Goal: Task Accomplishment & Management: Use online tool/utility

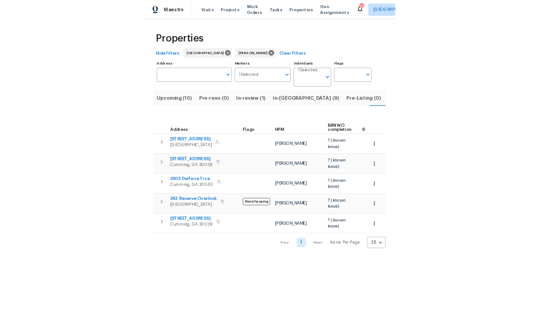
scroll to position [0, 21]
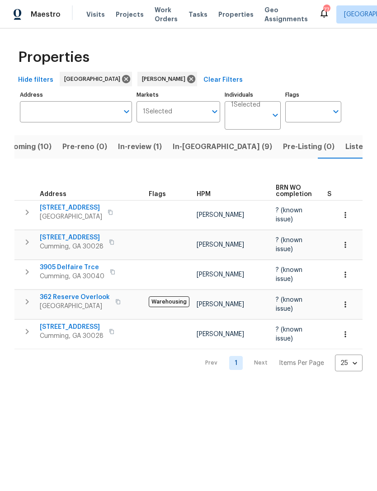
click at [182, 148] on span "In-reno (9)" at bounding box center [222, 146] width 99 height 13
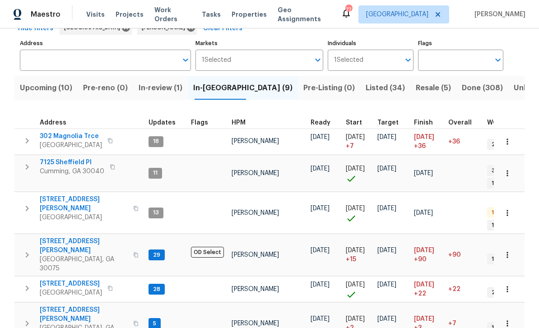
scroll to position [51, 0]
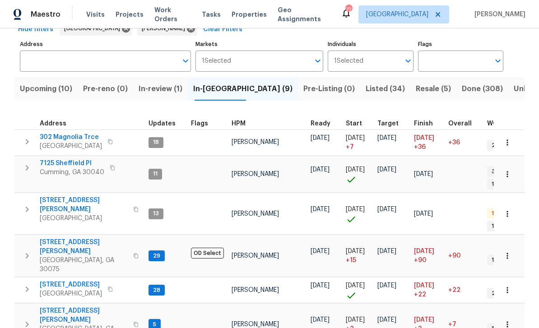
click at [51, 83] on span "Upcoming (10)" at bounding box center [46, 89] width 52 height 13
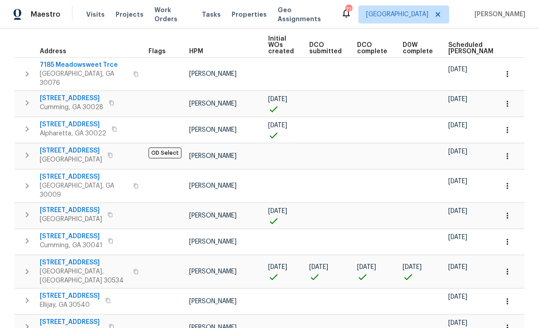
scroll to position [128, 0]
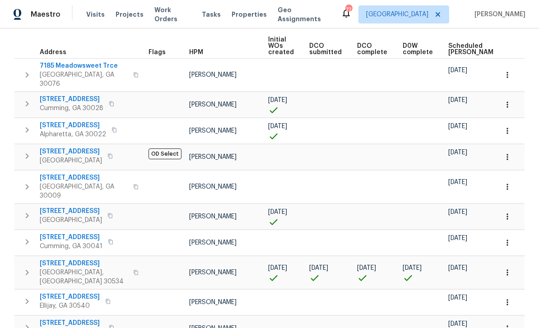
click at [63, 259] on span "10 Knollwood Ct" at bounding box center [84, 263] width 88 height 9
click at [29, 267] on icon "button" at bounding box center [27, 272] width 11 height 11
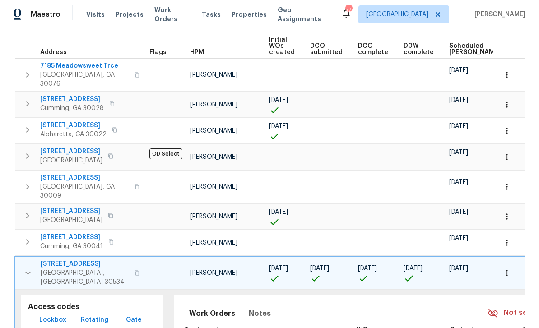
click at [47, 315] on span "Lockbox" at bounding box center [52, 320] width 27 height 11
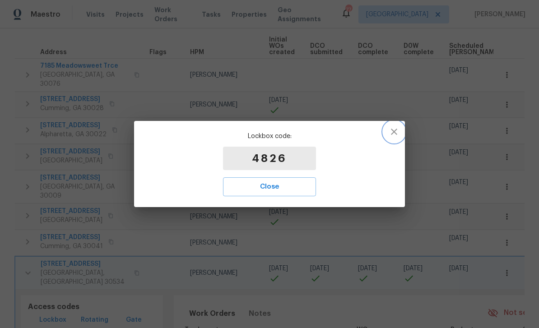
click at [376, 129] on icon "button" at bounding box center [394, 131] width 11 height 11
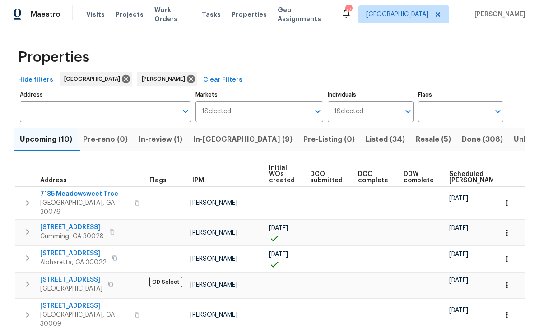
scroll to position [0, 0]
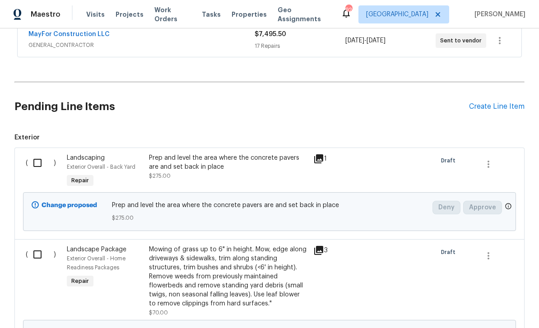
click at [42, 159] on input "checkbox" at bounding box center [41, 163] width 26 height 19
checkbox input "true"
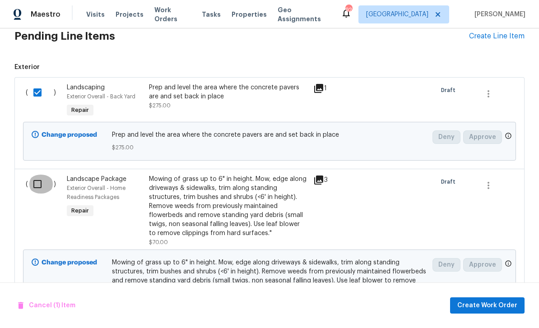
click at [40, 182] on input "checkbox" at bounding box center [41, 184] width 26 height 19
checkbox input "true"
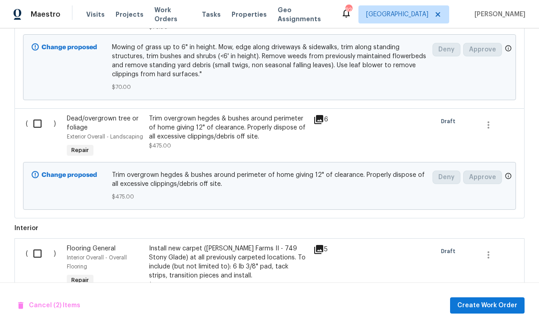
scroll to position [466, 0]
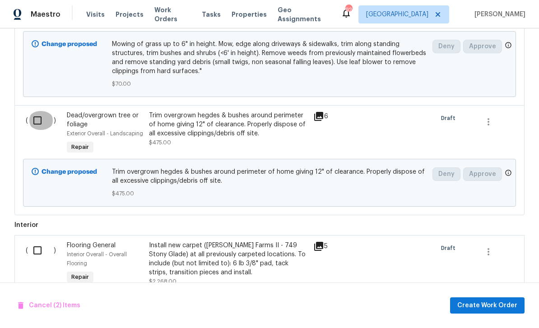
click at [42, 120] on input "checkbox" at bounding box center [41, 120] width 26 height 19
checkbox input "true"
click at [493, 310] on span "Create Work Order" at bounding box center [487, 305] width 60 height 11
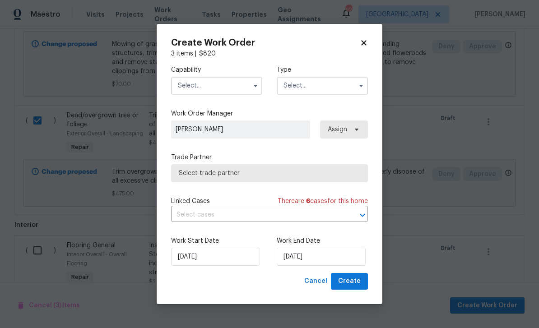
click at [240, 87] on input "text" at bounding box center [216, 86] width 91 height 18
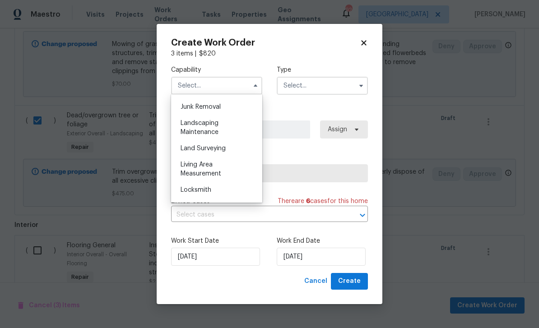
scroll to position [585, 0]
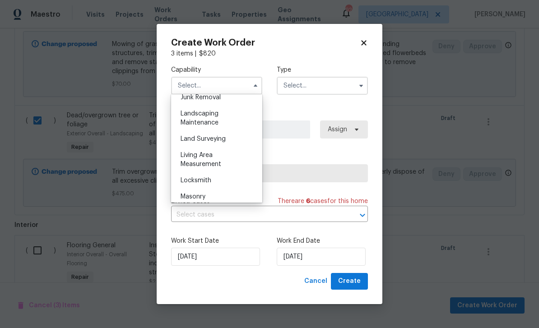
click at [205, 121] on span "Landscaping Maintenance" at bounding box center [200, 118] width 38 height 15
type input "Landscaping Maintenance"
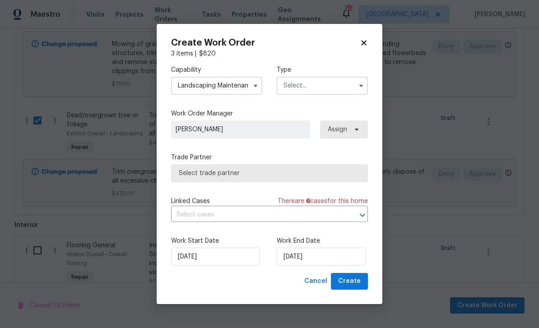
click at [325, 87] on input "text" at bounding box center [322, 86] width 91 height 18
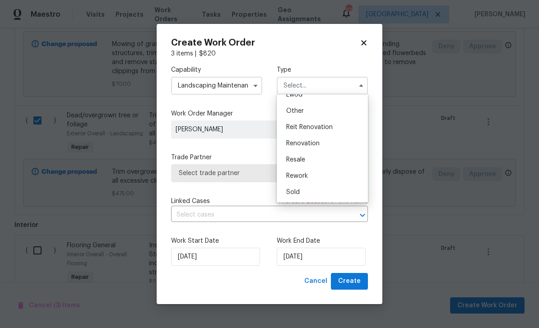
scroll to position [107, 0]
click at [329, 143] on div "Renovation" at bounding box center [322, 143] width 87 height 16
type input "Renovation"
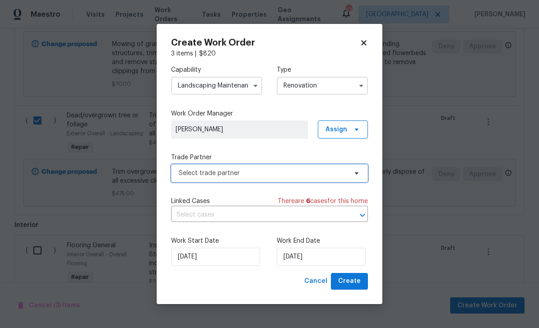
click at [354, 172] on icon at bounding box center [356, 173] width 7 height 7
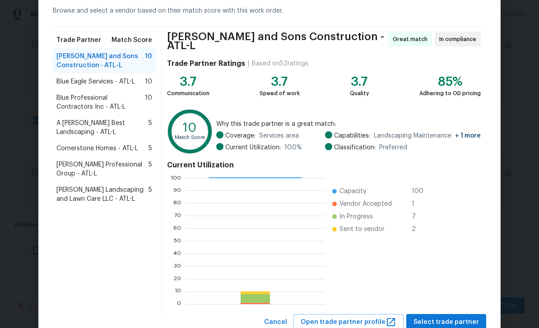
scroll to position [43, 0]
click at [459, 317] on span "Select trade partner" at bounding box center [446, 322] width 65 height 11
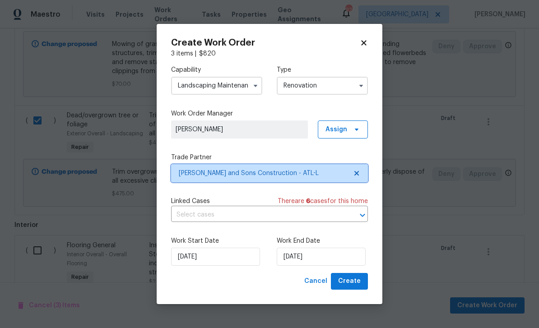
scroll to position [0, 0]
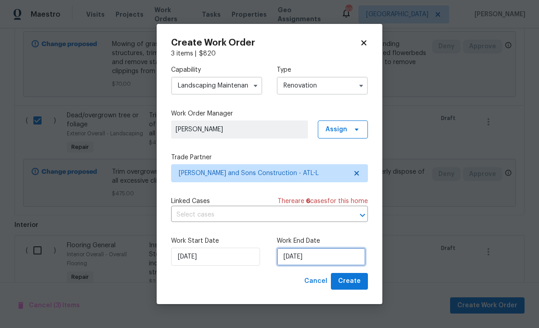
click at [349, 259] on input "10/14/2025" at bounding box center [321, 257] width 89 height 18
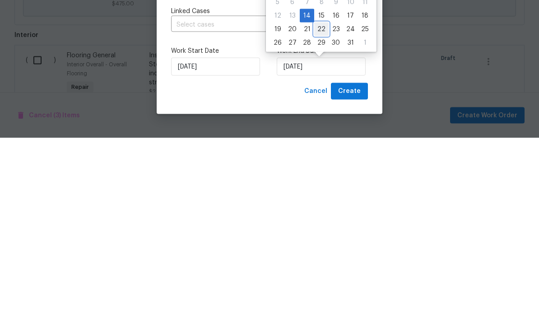
click at [326, 213] on div "19 20 21 22 23 24 25" at bounding box center [321, 220] width 102 height 14
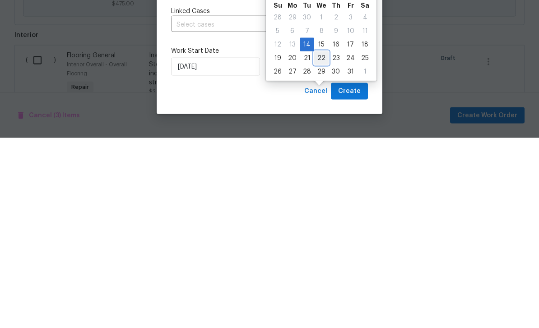
scroll to position [29, 0]
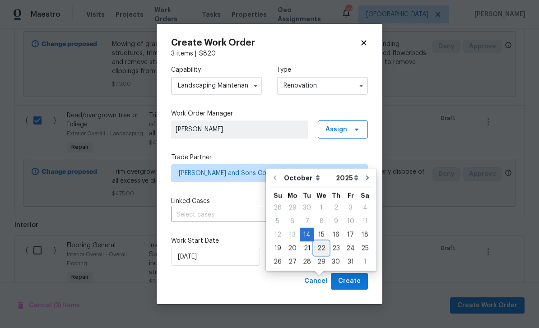
click at [321, 242] on div "22" at bounding box center [321, 248] width 14 height 13
type input "10/22/2025"
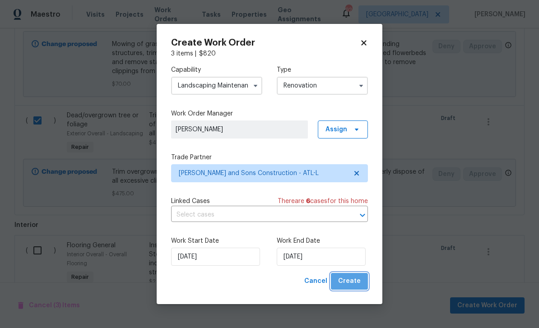
click at [360, 282] on span "Create" at bounding box center [349, 281] width 23 height 11
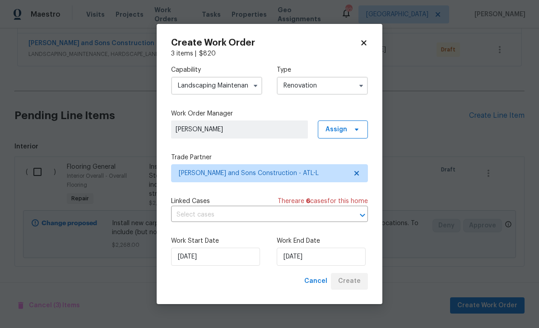
scroll to position [173, 0]
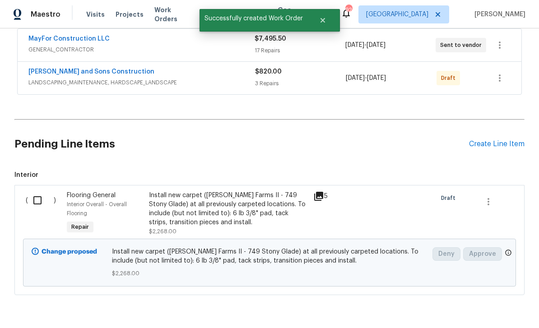
click at [46, 191] on input "checkbox" at bounding box center [41, 200] width 26 height 19
checkbox input "true"
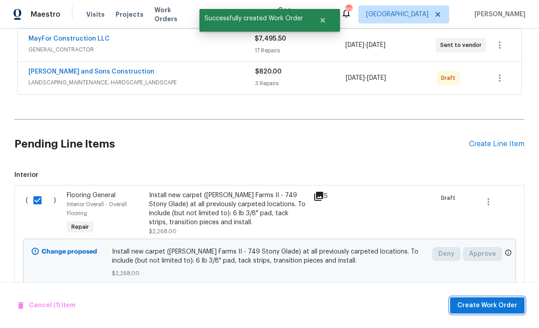
click at [487, 308] on span "Create Work Order" at bounding box center [487, 305] width 60 height 11
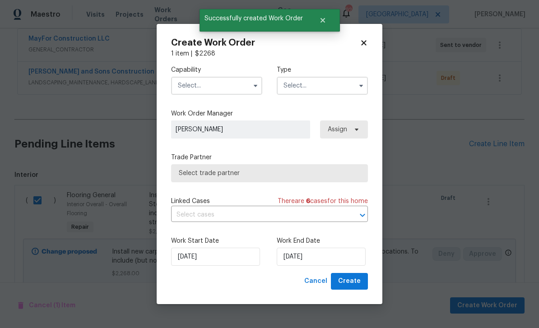
click at [197, 87] on input "text" at bounding box center [216, 86] width 91 height 18
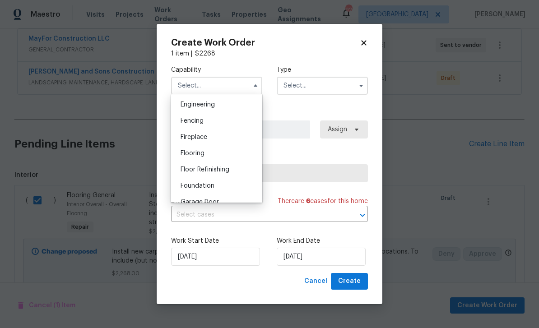
scroll to position [302, 0]
click at [186, 151] on span "Flooring" at bounding box center [193, 153] width 24 height 6
type input "Flooring"
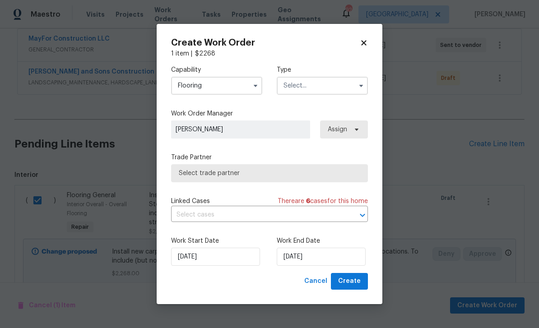
click at [351, 86] on input "text" at bounding box center [322, 86] width 91 height 18
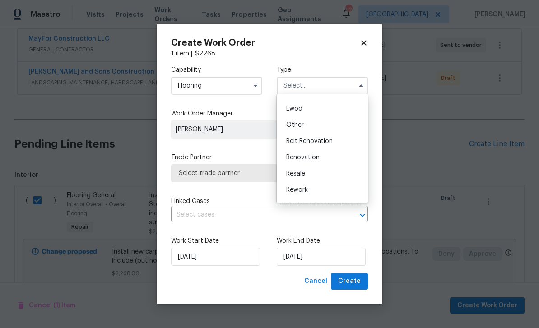
scroll to position [94, 0]
click at [322, 159] on div "Renovation" at bounding box center [322, 157] width 87 height 16
type input "Renovation"
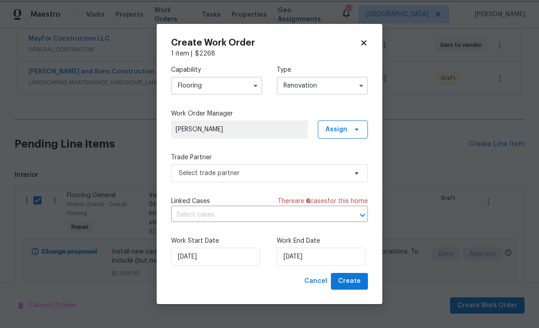
scroll to position [0, 0]
click at [347, 260] on input "10/14/2025" at bounding box center [321, 257] width 89 height 18
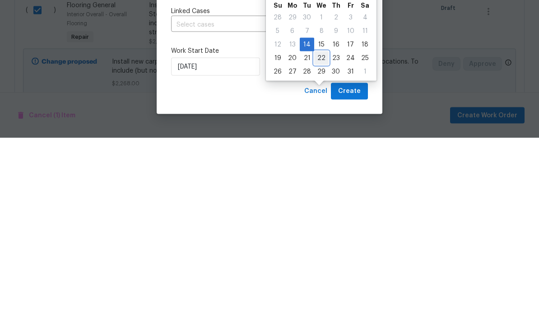
click at [318, 242] on div "22" at bounding box center [321, 248] width 14 height 13
type input "10/22/2025"
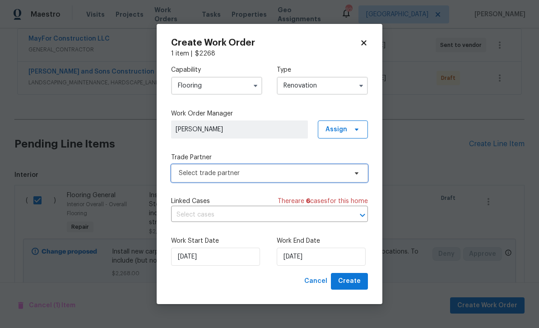
click at [353, 174] on span at bounding box center [355, 173] width 10 height 7
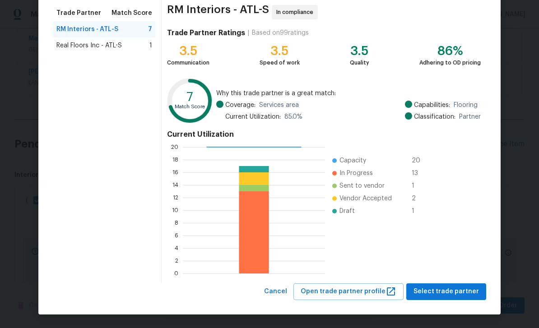
scroll to position [70, 0]
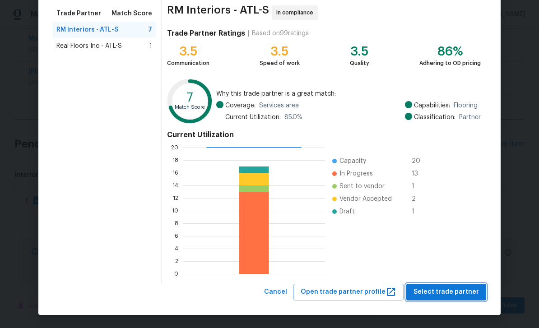
click at [462, 296] on span "Select trade partner" at bounding box center [446, 292] width 65 height 11
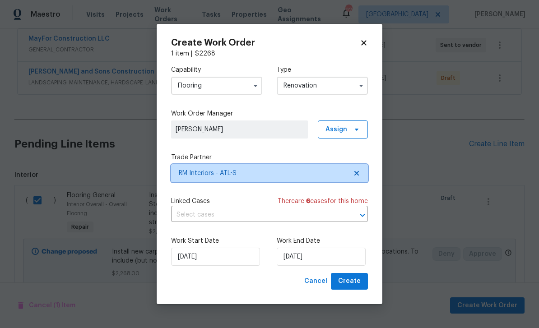
scroll to position [0, 0]
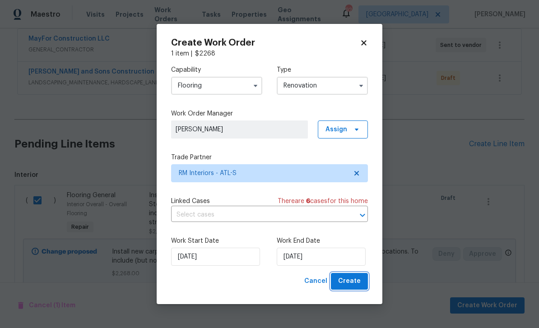
click at [360, 281] on span "Create" at bounding box center [349, 281] width 23 height 11
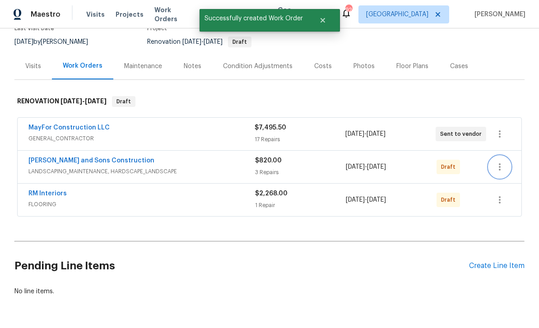
click at [503, 162] on icon "button" at bounding box center [499, 167] width 11 height 11
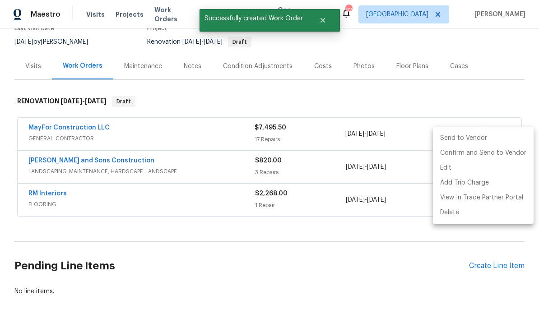
click at [485, 137] on li "Send to Vendor" at bounding box center [483, 138] width 101 height 15
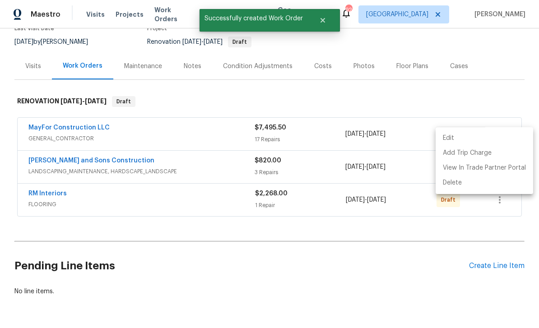
click at [447, 244] on div at bounding box center [269, 164] width 539 height 328
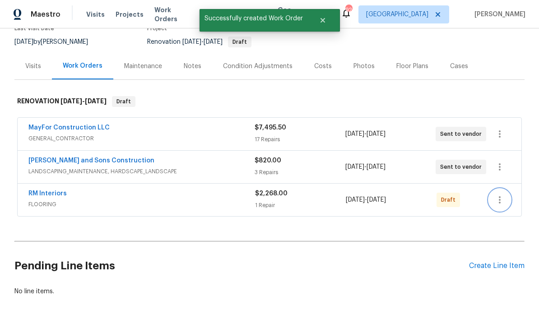
click at [502, 195] on icon "button" at bounding box center [499, 200] width 11 height 11
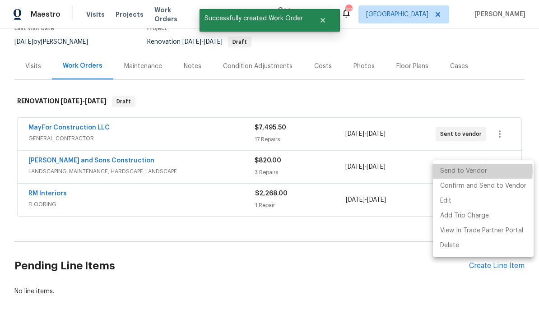
click at [476, 171] on li "Send to Vendor" at bounding box center [483, 171] width 101 height 15
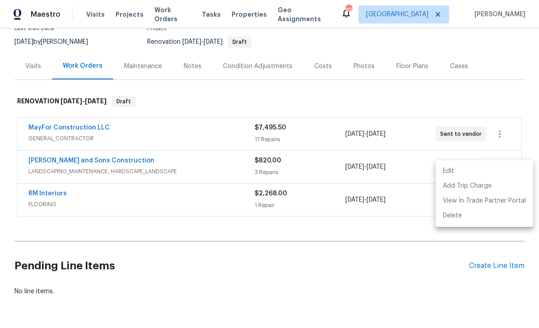
click at [412, 258] on div at bounding box center [269, 164] width 539 height 328
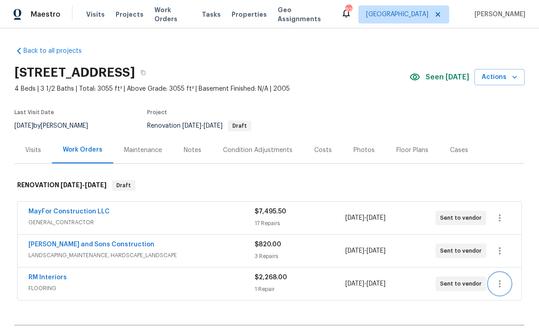
scroll to position [0, 0]
click at [151, 65] on button "button" at bounding box center [143, 73] width 16 height 16
click at [192, 146] on div "Notes" at bounding box center [193, 150] width 18 height 9
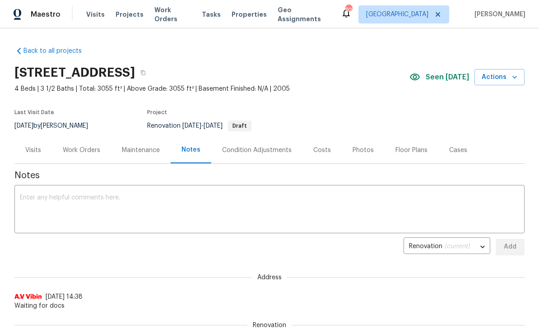
click at [33, 197] on textarea at bounding box center [269, 211] width 499 height 32
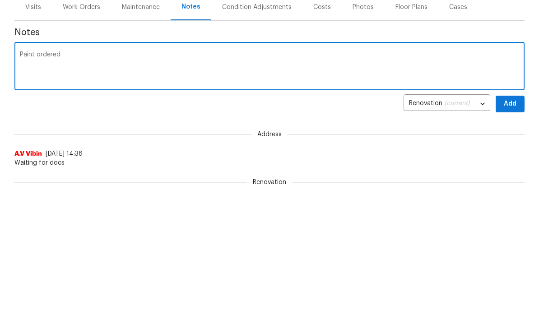
paste textarea "https://opendoor.enterprise.slack.com/archives/C07MF4A0E48/p1760415534022009"
type textarea "Paint ordered https://opendoor.enterprise.slack.com/archives/C07MF4A0E48/p17604…"
click at [513, 242] on span "Add" at bounding box center [510, 247] width 14 height 11
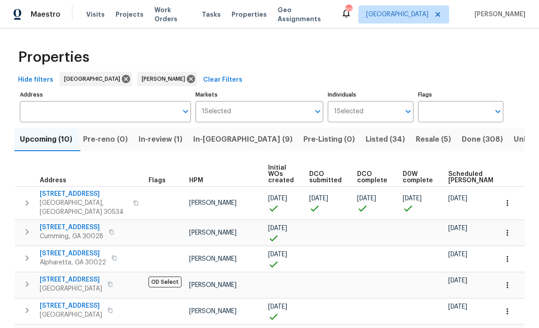
click at [229, 143] on span "In-[GEOGRAPHIC_DATA] (9)" at bounding box center [242, 139] width 99 height 13
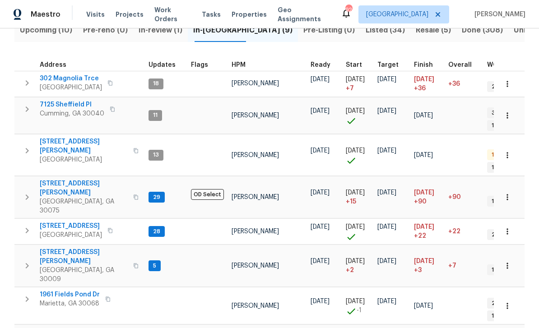
click at [68, 179] on span "[STREET_ADDRESS][PERSON_NAME]" at bounding box center [84, 188] width 88 height 18
click at [66, 222] on span "144 Oak Haven Dr" at bounding box center [71, 226] width 62 height 9
click at [58, 248] on span "545 Hanlon Way" at bounding box center [84, 257] width 88 height 18
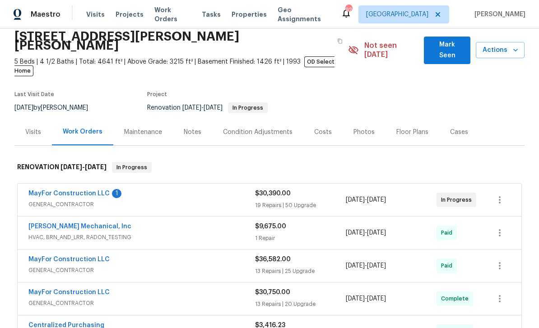
scroll to position [42, 0]
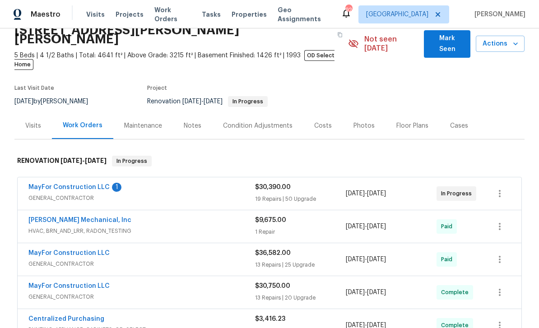
click at [54, 184] on link "MayFor Construction LLC" at bounding box center [68, 187] width 81 height 6
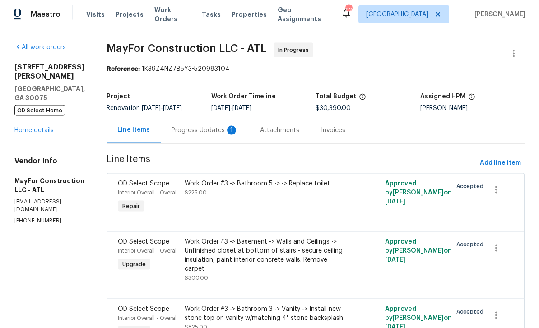
scroll to position [15, 0]
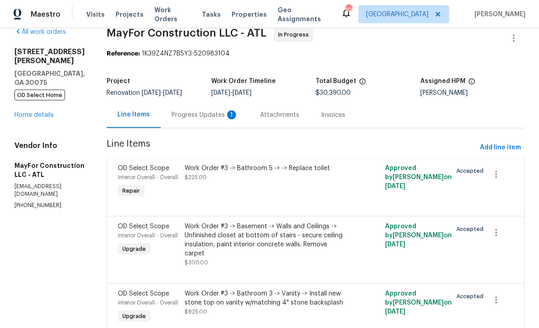
click at [203, 111] on div "Progress Updates 1" at bounding box center [205, 115] width 67 height 9
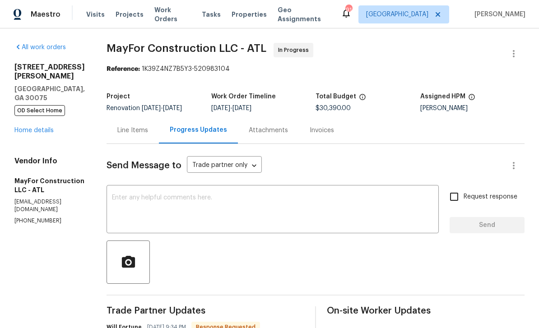
click at [33, 127] on link "Home details" at bounding box center [33, 130] width 39 height 6
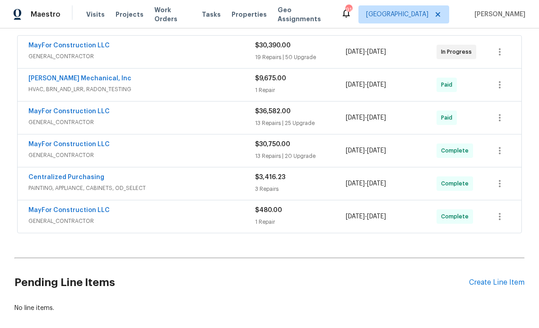
scroll to position [183, 0]
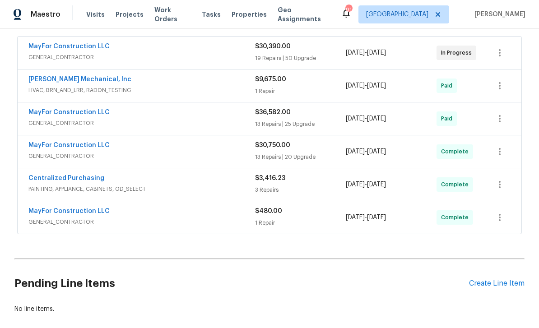
click at [496, 280] on div "Create Line Item" at bounding box center [497, 284] width 56 height 9
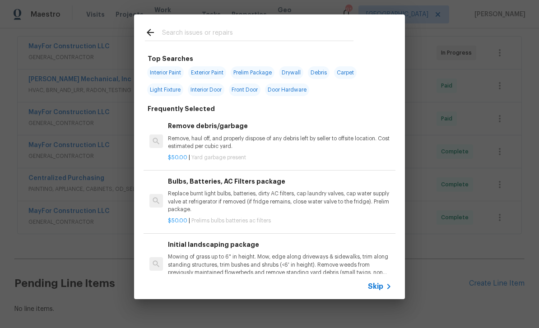
click at [179, 35] on input "text" at bounding box center [257, 34] width 191 height 14
type input "Window"
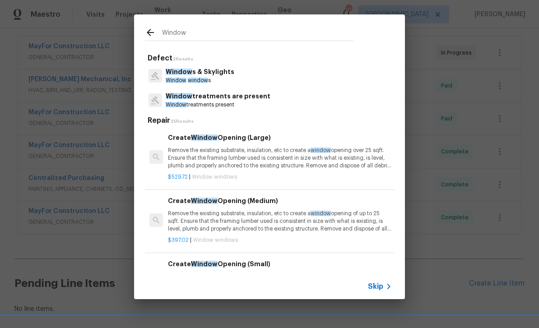
click at [183, 77] on p "Window window s" at bounding box center [200, 81] width 69 height 8
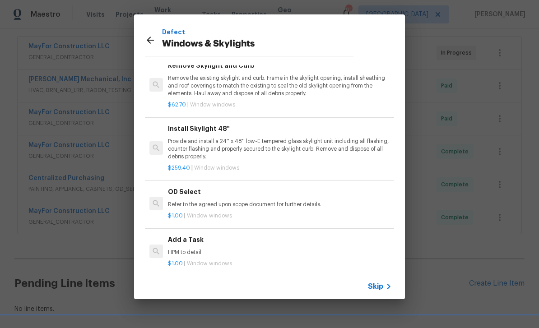
scroll to position [37, 0]
click at [306, 249] on p "HPM to detail" at bounding box center [280, 253] width 224 height 8
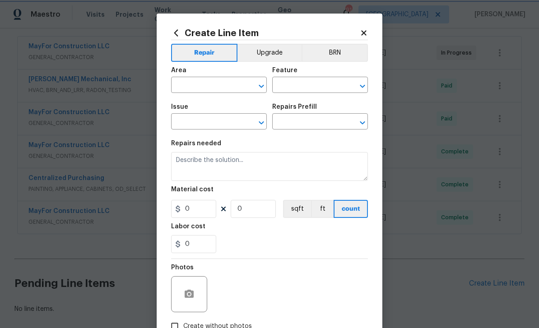
type input "Windows & Skylights"
type input "Add a Task $1.00"
type textarea "HPM to detail"
type input "1"
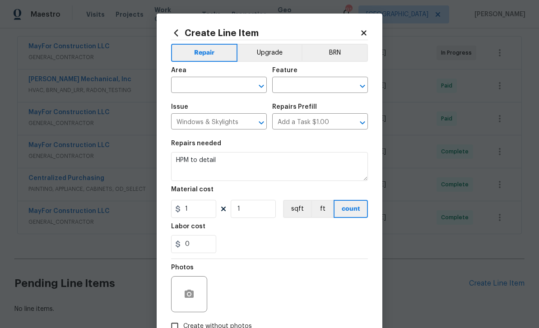
click at [187, 87] on input "text" at bounding box center [206, 86] width 70 height 14
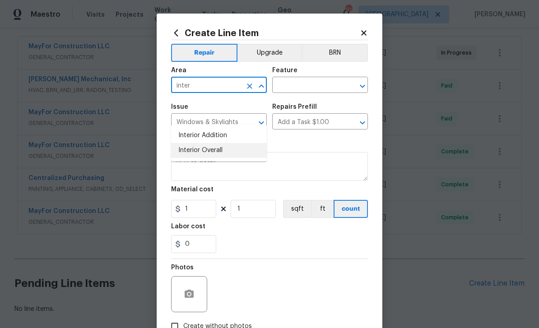
click at [193, 143] on li "Interior Overall" at bounding box center [219, 150] width 96 height 15
type input "Interior Overall"
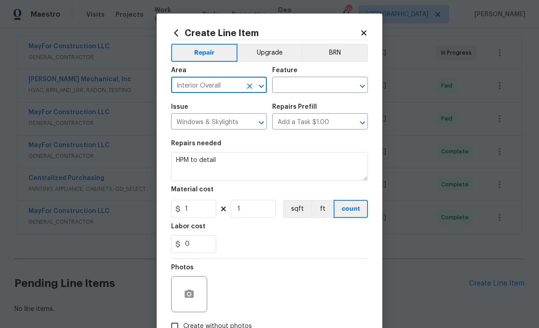
click at [326, 85] on input "text" at bounding box center [307, 86] width 70 height 14
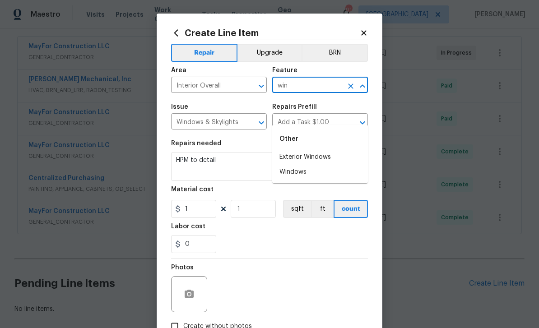
click at [318, 150] on li "Exterior Windows" at bounding box center [320, 157] width 96 height 15
type input "Exterior Windows"
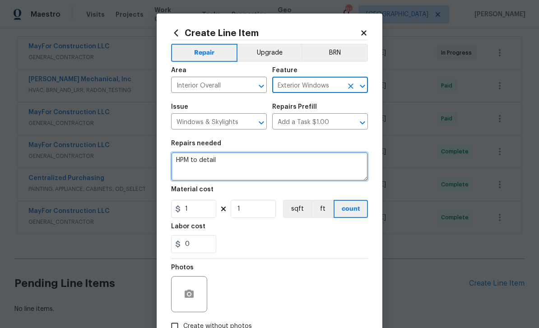
click at [176, 165] on textarea "HPM to detail" at bounding box center [269, 166] width 197 height 29
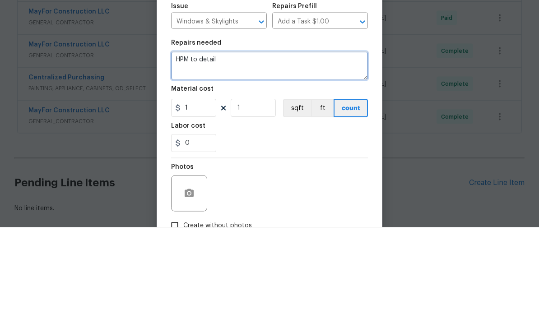
click at [180, 152] on textarea "HPM to detail" at bounding box center [269, 166] width 197 height 29
paste textarea "ryan.sigley Cost to remove and replace all non-fixed windows to the main floor …"
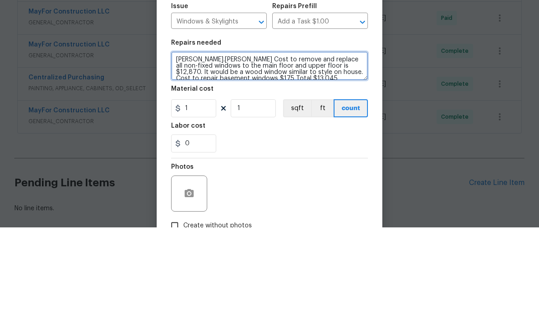
scroll to position [2, 0]
click at [213, 152] on textarea "ryan.sigley Cost to remove and replace all non-fixed windows to the main floor …" at bounding box center [269, 166] width 197 height 29
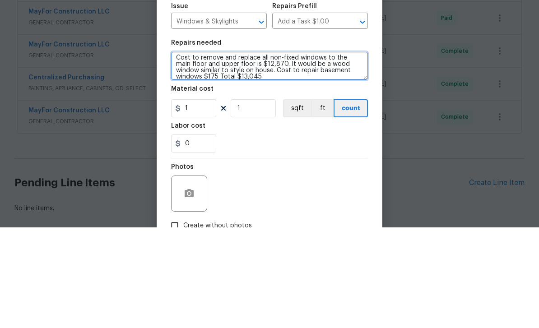
type textarea "Cost to remove and replace all non-fixed windows to the main floor and upper fl…"
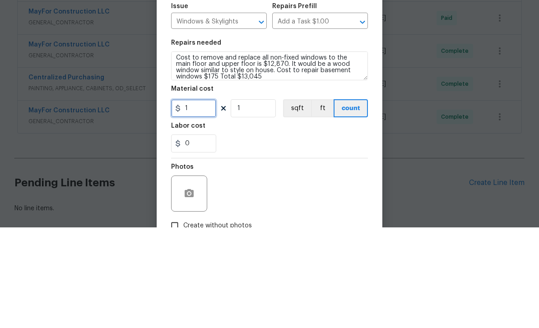
click at [197, 200] on input "1" at bounding box center [193, 209] width 45 height 18
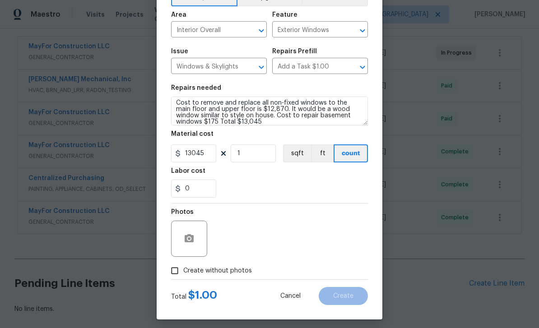
scroll to position [56, 0]
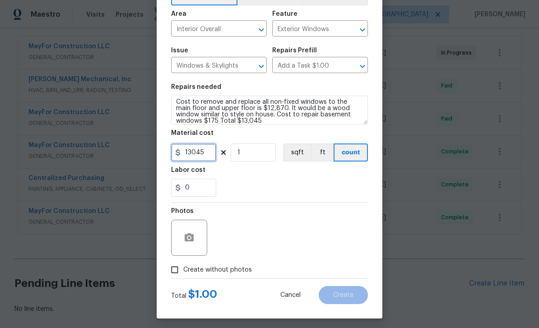
type input "13045"
click at [177, 275] on input "Create without photos" at bounding box center [174, 269] width 17 height 17
checkbox input "true"
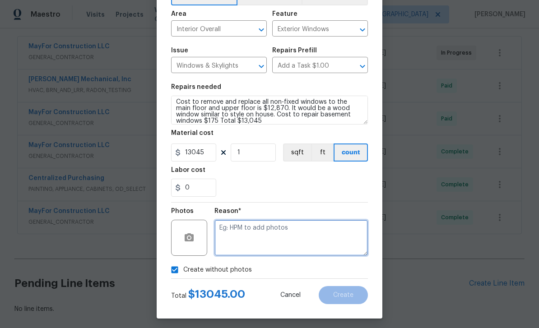
click at [341, 240] on textarea at bounding box center [291, 238] width 154 height 36
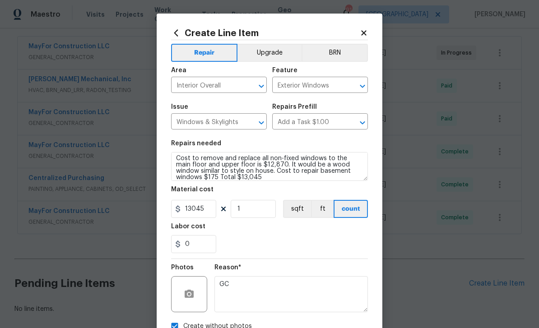
scroll to position [0, 0]
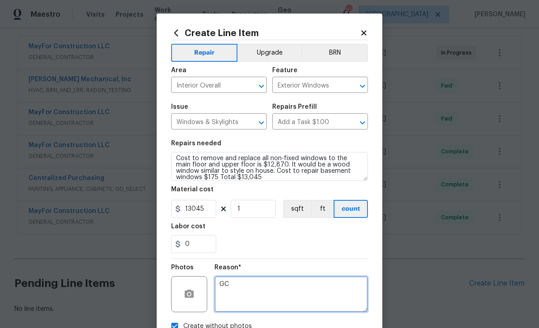
type textarea "GC"
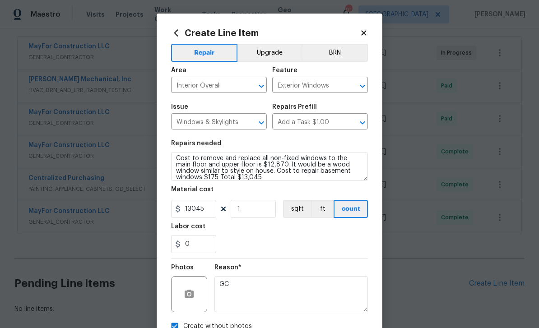
click at [274, 56] on button "Upgrade" at bounding box center [270, 53] width 65 height 18
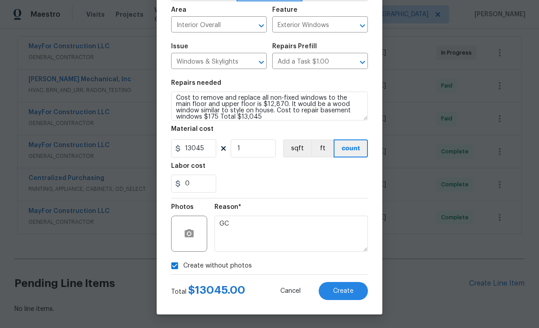
scroll to position [62, 0]
click at [351, 293] on span "Create" at bounding box center [343, 291] width 20 height 7
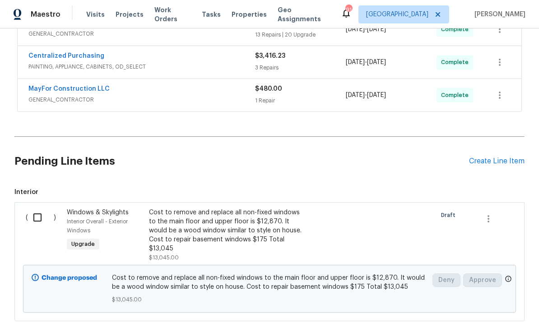
scroll to position [305, 0]
click at [86, 219] on span "Interior Overall - Exterior Windows" at bounding box center [97, 226] width 61 height 14
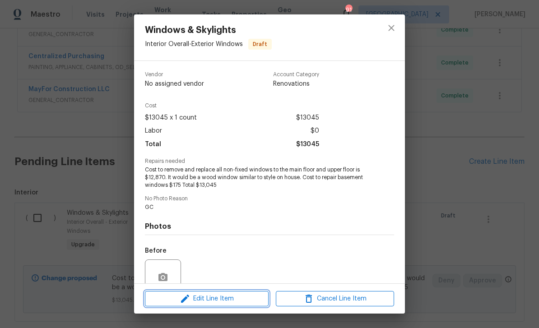
click at [253, 298] on span "Edit Line Item" at bounding box center [207, 299] width 118 height 11
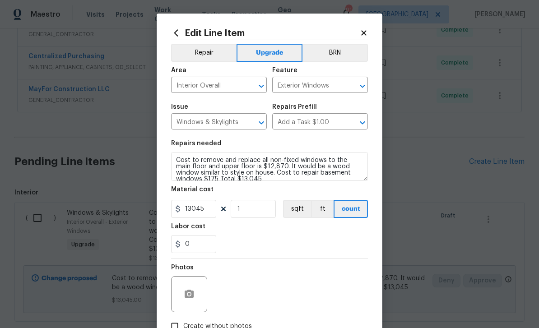
click at [216, 53] on button "Repair" at bounding box center [203, 53] width 65 height 18
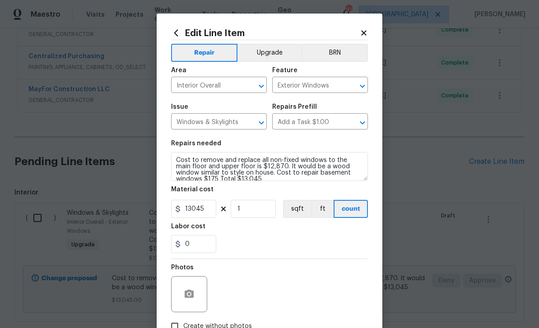
click at [424, 265] on body "Maestro Visits Projects Work Orders Tasks Properties Geo Assignments 91 Atlanta…" at bounding box center [269, 164] width 539 height 328
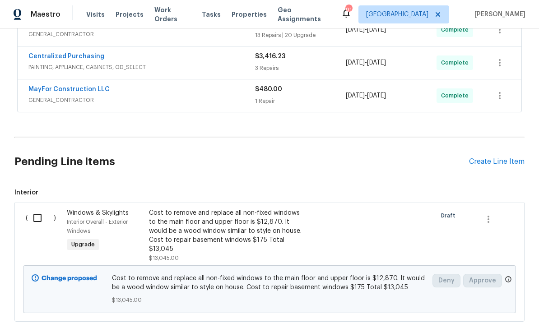
click at [85, 219] on span "Interior Overall - Exterior Windows" at bounding box center [97, 226] width 61 height 14
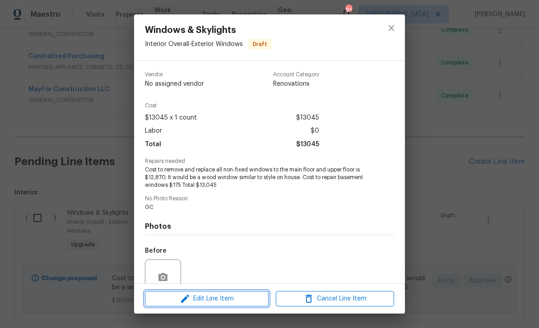
click at [191, 302] on span "Edit Line Item" at bounding box center [207, 299] width 118 height 11
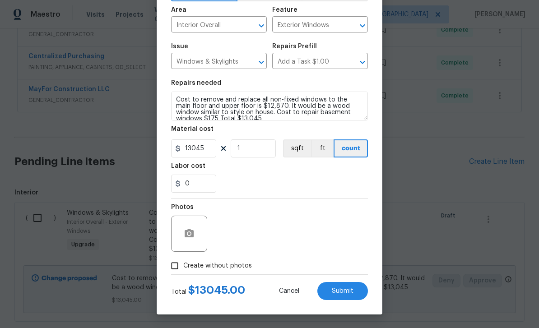
scroll to position [62, 0]
click at [177, 267] on input "Create without photos" at bounding box center [174, 265] width 17 height 17
checkbox input "true"
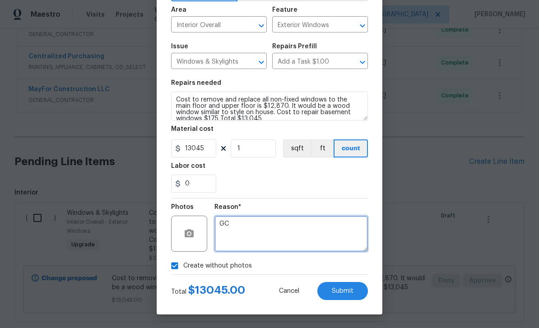
click at [331, 241] on textarea "GC" at bounding box center [291, 234] width 154 height 36
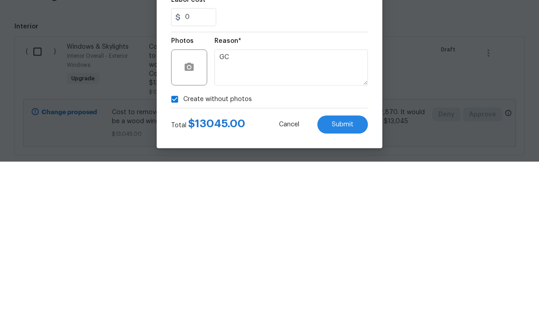
click at [349, 288] on span "Submit" at bounding box center [343, 291] width 22 height 7
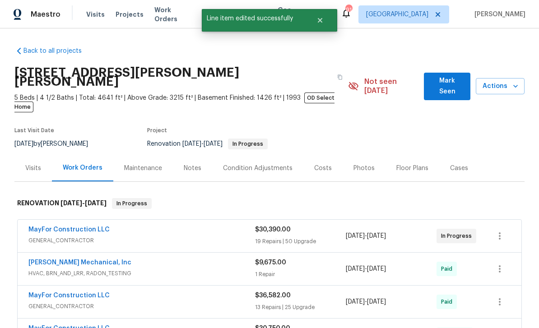
scroll to position [0, 0]
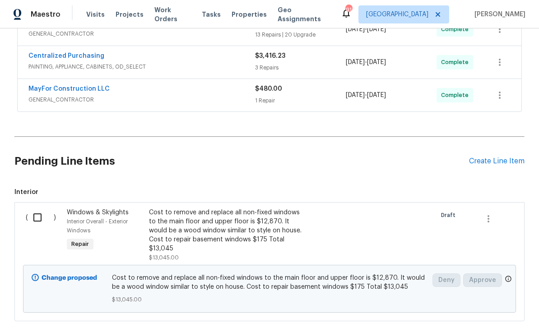
scroll to position [305, 0]
click at [42, 209] on input "checkbox" at bounding box center [41, 218] width 26 height 19
checkbox input "true"
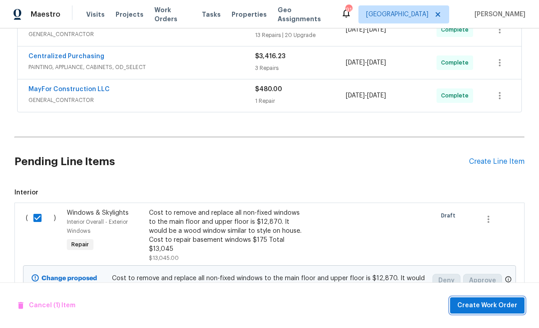
click at [481, 304] on span "Create Work Order" at bounding box center [487, 305] width 60 height 11
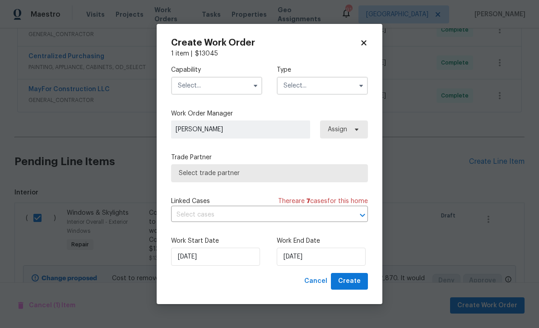
click at [197, 83] on input "text" at bounding box center [216, 86] width 91 height 18
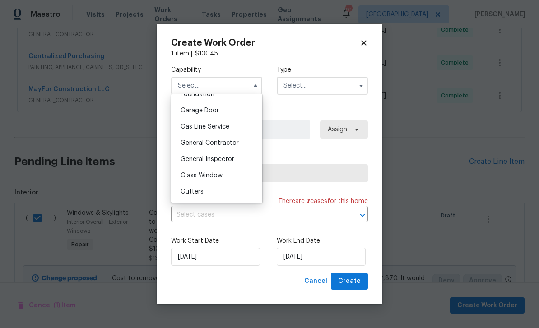
scroll to position [394, 0]
click at [187, 138] on div "General Contractor" at bounding box center [216, 143] width 87 height 16
type input "General Contractor"
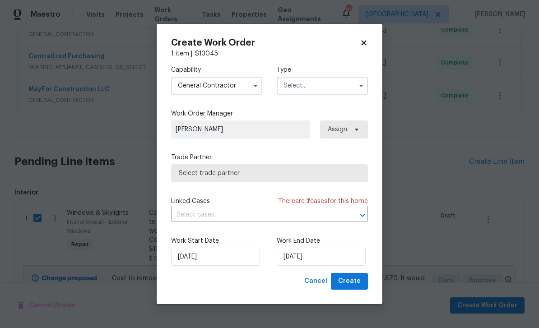
click at [341, 89] on input "text" at bounding box center [322, 86] width 91 height 18
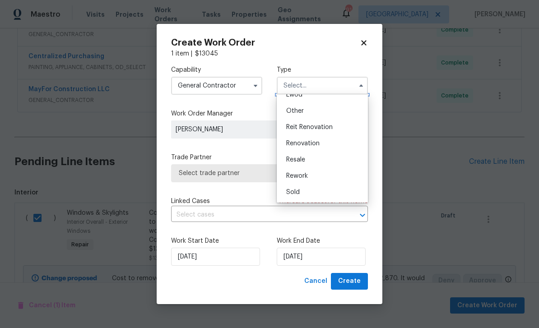
scroll to position [107, 0]
click at [325, 143] on div "Renovation" at bounding box center [322, 143] width 87 height 16
type input "Renovation"
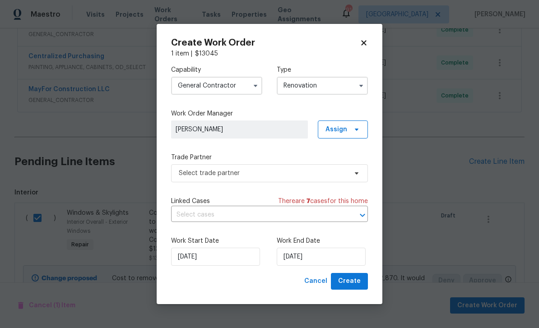
click at [358, 84] on icon "button" at bounding box center [361, 85] width 7 height 7
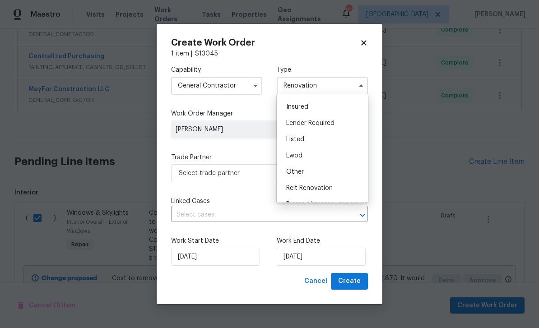
scroll to position [56, 0]
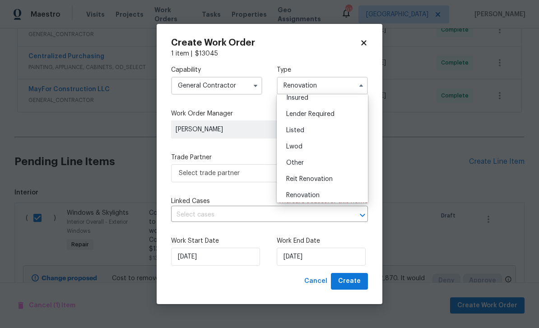
click at [256, 158] on label "Trade Partner" at bounding box center [269, 157] width 197 height 9
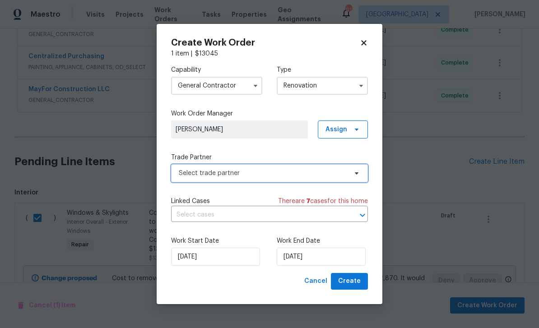
click at [361, 176] on span "Select trade partner" at bounding box center [269, 173] width 197 height 18
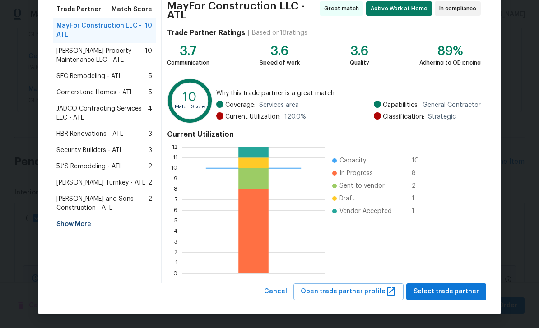
scroll to position [74, 0]
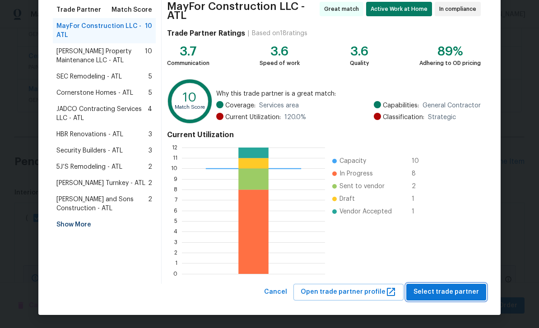
click at [454, 294] on span "Select trade partner" at bounding box center [446, 292] width 65 height 11
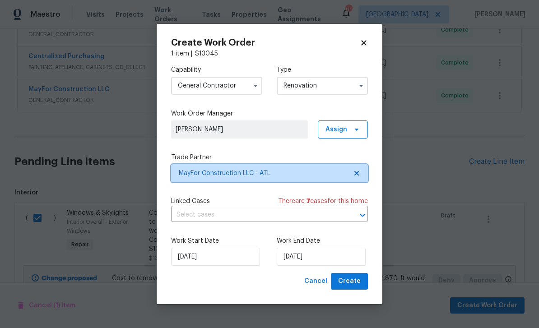
scroll to position [0, 0]
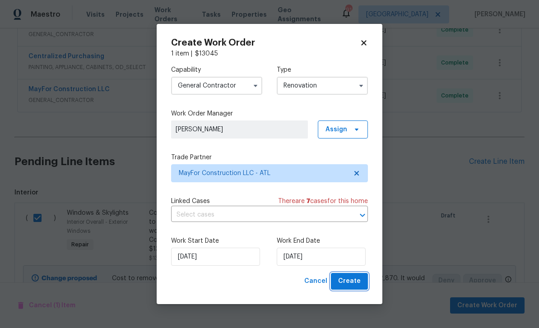
click at [353, 281] on span "Create" at bounding box center [349, 281] width 23 height 11
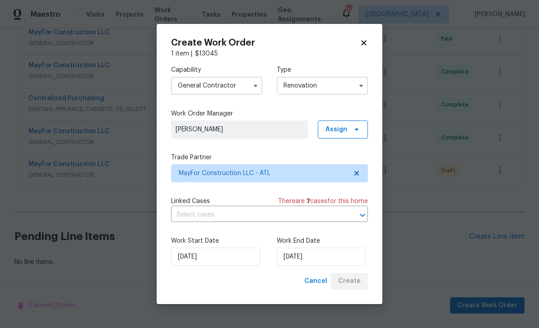
scroll to position [216, 0]
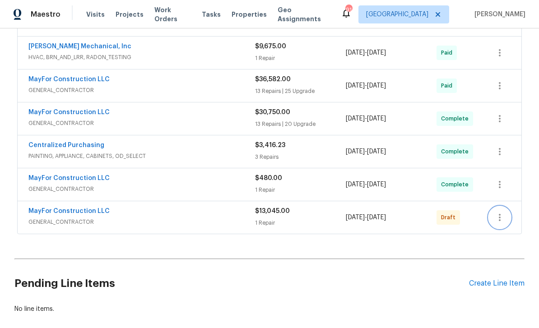
click at [502, 212] on icon "button" at bounding box center [499, 217] width 11 height 11
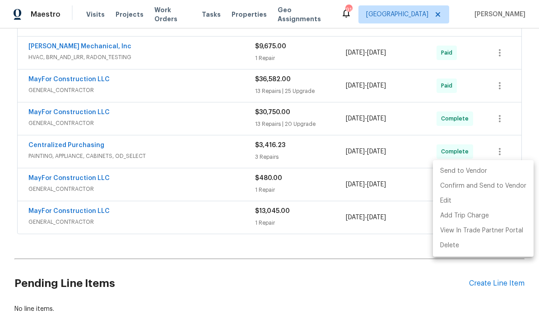
click at [478, 170] on li "Send to Vendor" at bounding box center [483, 171] width 101 height 15
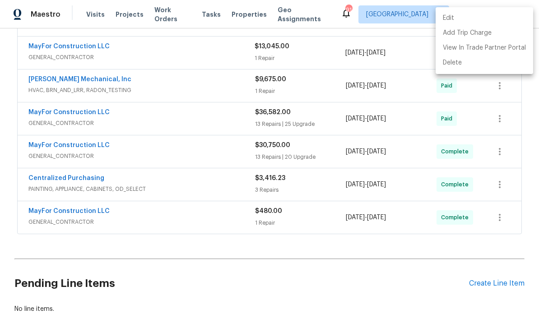
click at [415, 233] on div at bounding box center [269, 164] width 539 height 328
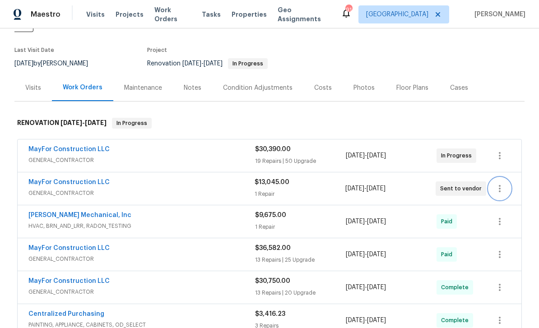
scroll to position [68, 0]
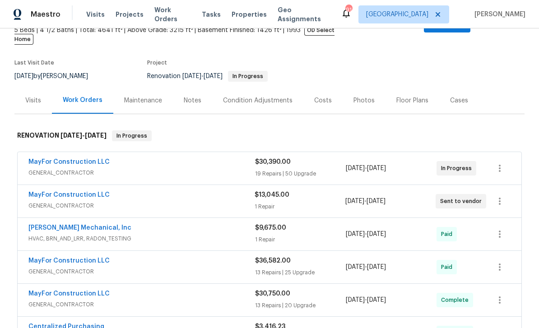
click at [63, 192] on link "MayFor Construction LLC" at bounding box center [68, 195] width 81 height 6
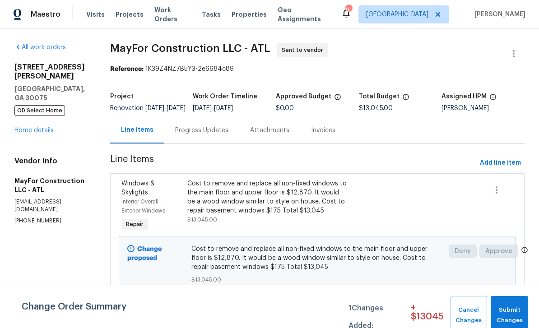
click at [210, 135] on div "Progress Updates" at bounding box center [201, 130] width 53 height 9
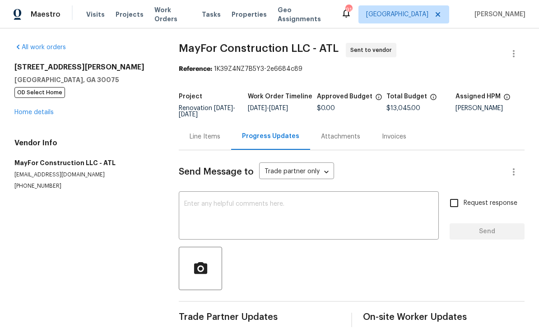
click at [192, 206] on textarea at bounding box center [308, 217] width 249 height 32
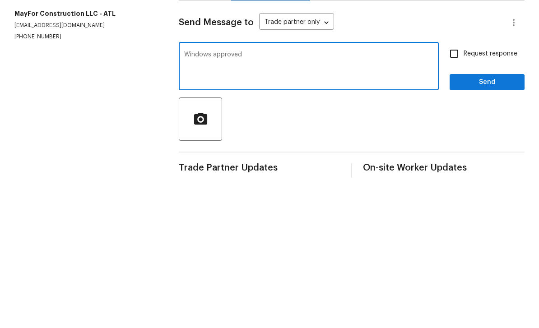
click at [214, 201] on textarea "Windows approved" at bounding box center [308, 217] width 249 height 32
type textarea "Windows approved"
click at [452, 194] on input "Request response" at bounding box center [454, 203] width 19 height 19
checkbox input "true"
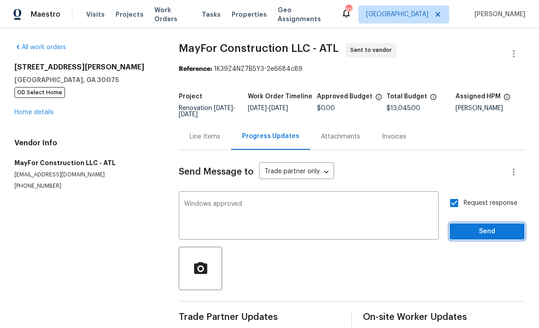
click at [480, 226] on span "Send" at bounding box center [487, 231] width 61 height 11
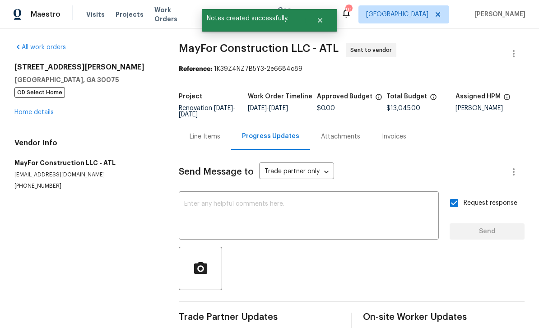
click at [33, 109] on link "Home details" at bounding box center [33, 112] width 39 height 6
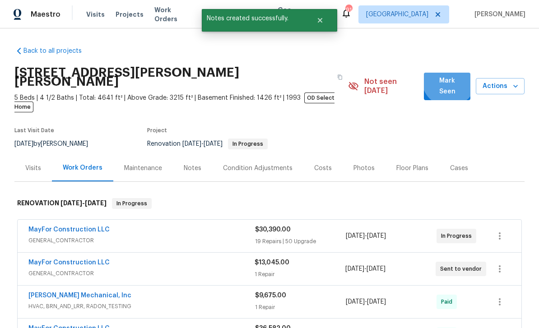
click at [450, 75] on span "Mark Seen" at bounding box center [447, 86] width 32 height 22
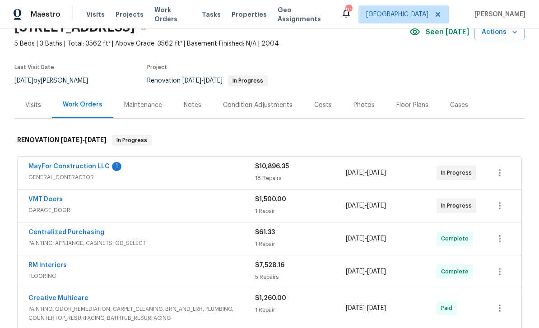
scroll to position [52, 0]
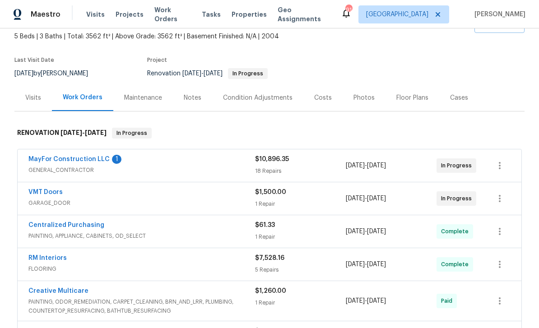
click at [57, 160] on link "MayFor Construction LLC" at bounding box center [68, 159] width 81 height 6
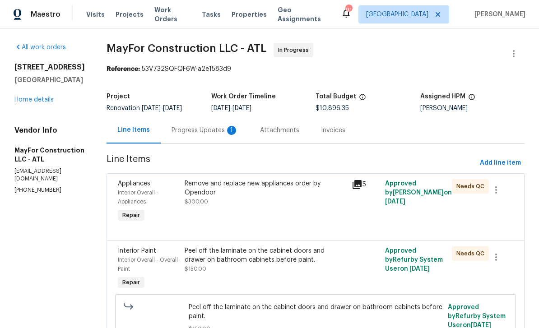
click at [204, 135] on div "Progress Updates 1" at bounding box center [205, 130] width 67 height 9
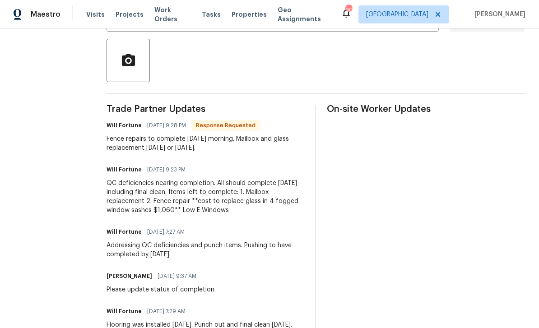
scroll to position [200, 0]
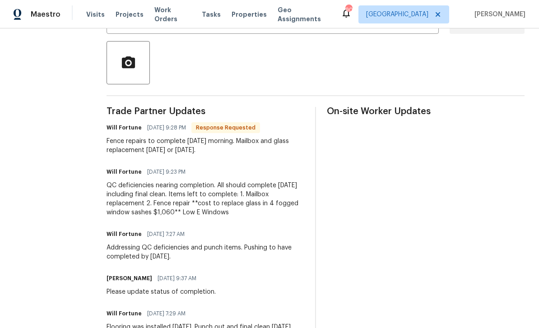
click at [120, 132] on h6 "Will Fortune" at bounding box center [124, 127] width 35 height 9
copy div "Will Fortune [DATE] 9:28 PM Response Requested Fence repairs to complete [DATE]…"
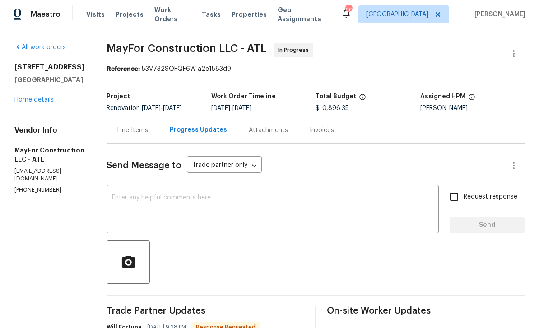
scroll to position [0, 0]
click at [35, 99] on link "Home details" at bounding box center [33, 100] width 39 height 6
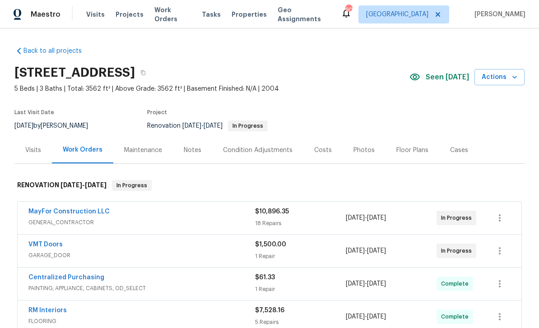
click at [198, 154] on div "Notes" at bounding box center [193, 150] width 18 height 9
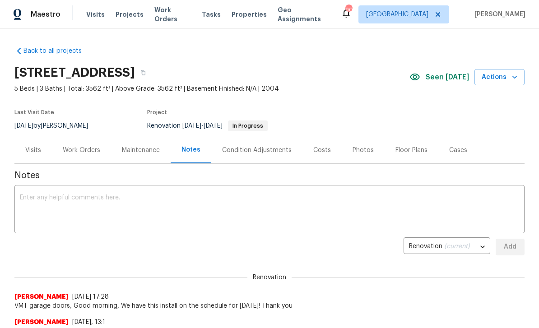
click at [37, 195] on textarea at bounding box center [269, 211] width 499 height 32
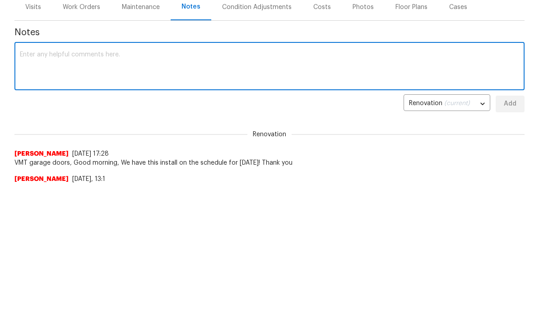
paste textarea "Will Fortune [DATE] 9:28 PM Response Requested Fence repairs to complete [DATE]…"
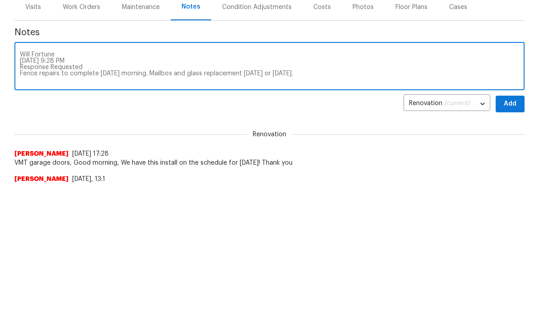
type textarea "Will Fortune [DATE] 9:28 PM Response Requested Fence repairs to complete [DATE]…"
click at [512, 242] on span "Add" at bounding box center [510, 247] width 14 height 11
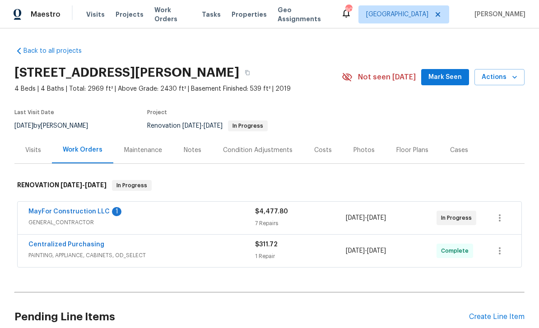
click at [50, 213] on link "MayFor Construction LLC" at bounding box center [68, 212] width 81 height 6
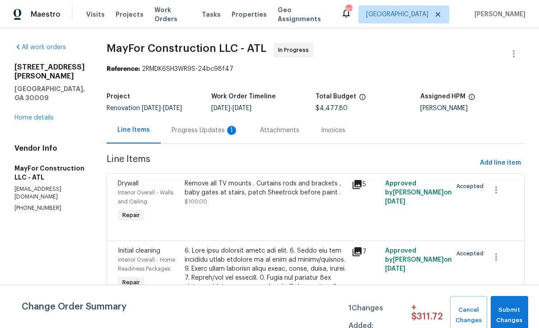
click at [217, 128] on div "Progress Updates 1" at bounding box center [205, 130] width 67 height 9
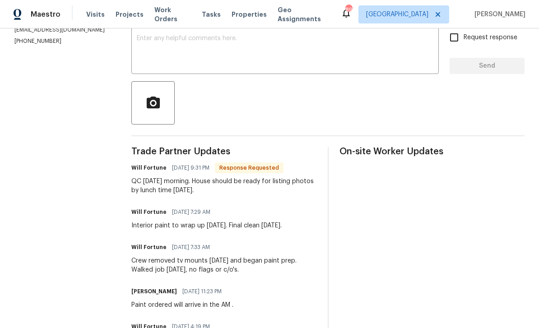
scroll to position [161, 0]
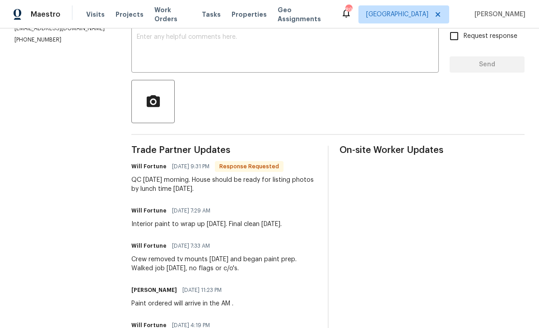
click at [139, 171] on h6 "Will Fortune" at bounding box center [148, 166] width 35 height 9
copy div "Will Fortune 10/13/2025 9:31 PM Response Requested QC tomorrow morning. House s…"
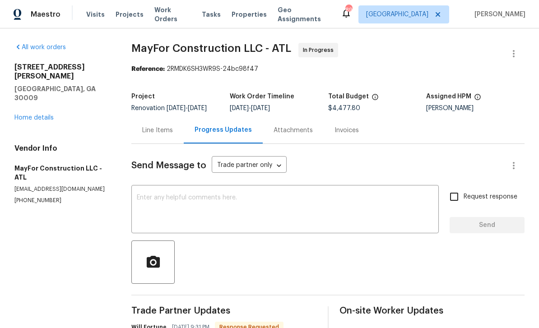
scroll to position [0, 0]
click at [29, 115] on link "Home details" at bounding box center [33, 118] width 39 height 6
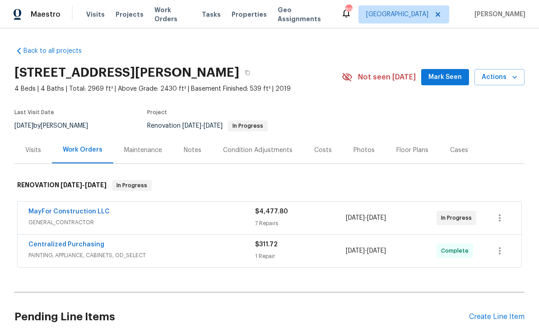
click at [195, 152] on div "Notes" at bounding box center [193, 150] width 18 height 9
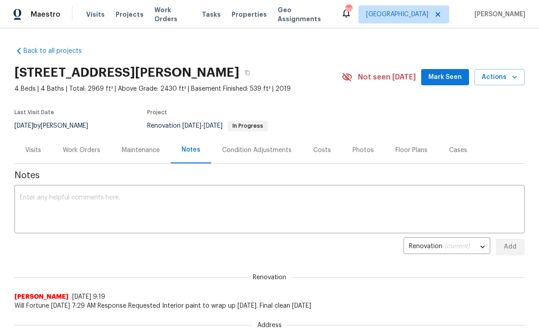
click at [33, 195] on textarea at bounding box center [269, 211] width 499 height 32
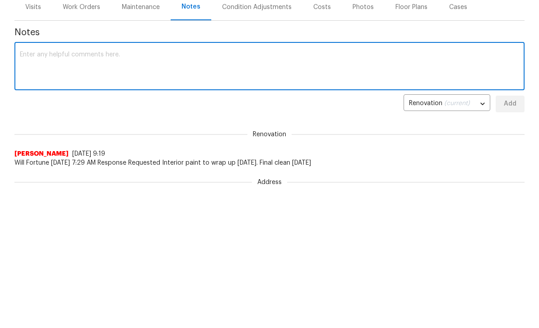
paste textarea "Will Fortune 10/13/2025 9:31 PM Response Requested QC tomorrow morning. House s…"
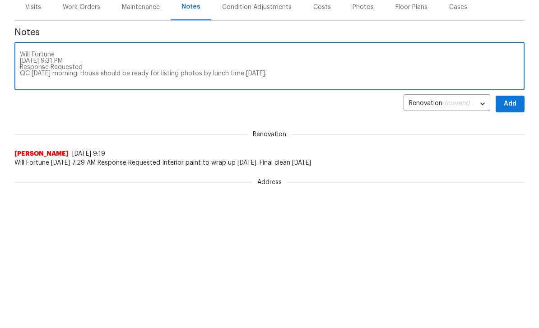
type textarea "Will Fortune 10/13/2025 9:31 PM Response Requested QC tomorrow morning. House s…"
click at [511, 242] on span "Add" at bounding box center [510, 247] width 14 height 11
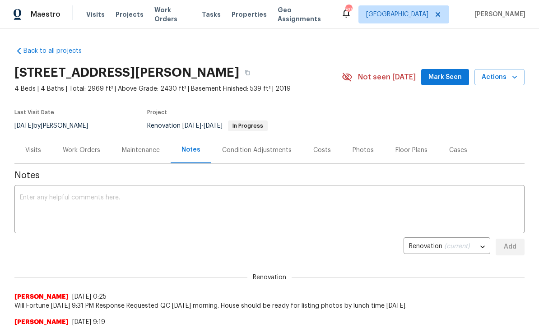
click at [448, 77] on span "Mark Seen" at bounding box center [445, 77] width 33 height 11
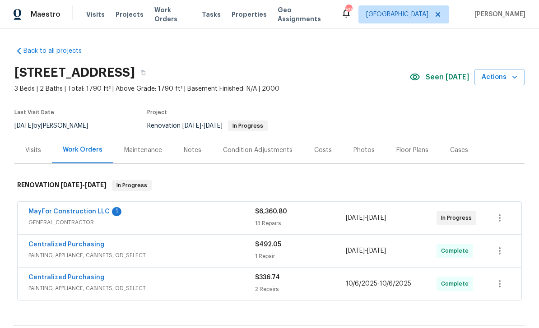
click at [62, 211] on link "MayFor Construction LLC" at bounding box center [68, 212] width 81 height 6
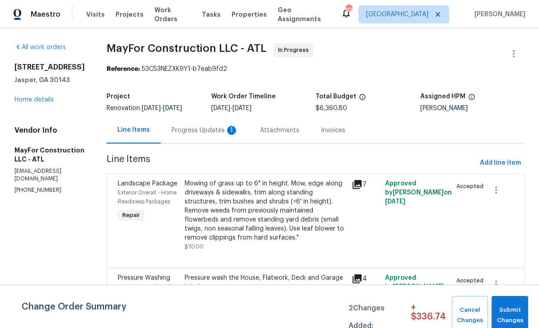
click at [209, 135] on div "Progress Updates 1" at bounding box center [205, 130] width 67 height 9
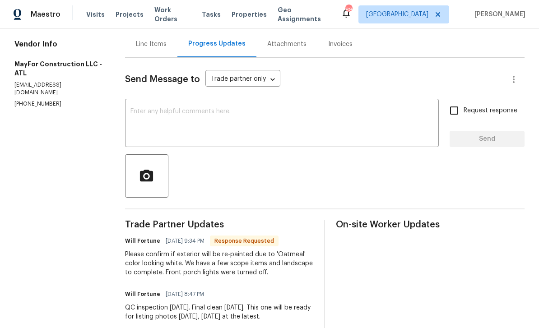
scroll to position [79, 0]
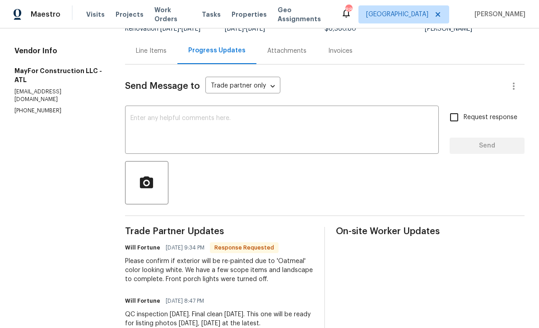
click at [146, 125] on textarea at bounding box center [282, 131] width 303 height 32
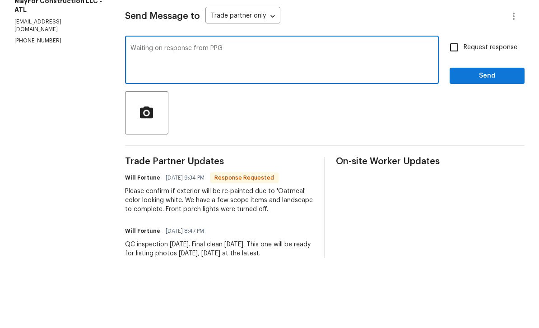
type textarea "Waiting on response from PPG"
click at [454, 108] on input "Request response" at bounding box center [454, 117] width 19 height 19
checkbox input "true"
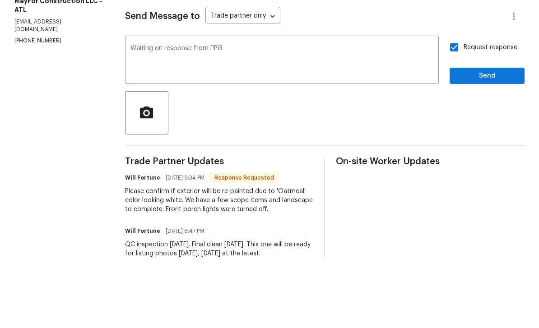
scroll to position [29, 0]
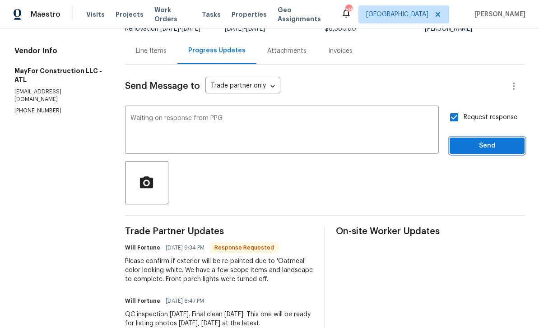
click at [496, 140] on span "Send" at bounding box center [487, 145] width 61 height 11
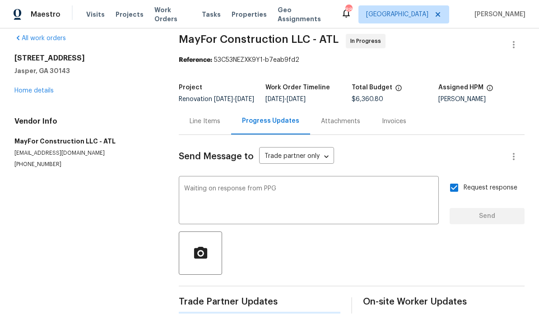
scroll to position [0, 0]
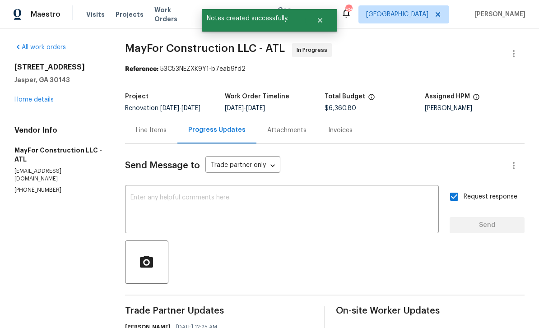
click at [33, 97] on link "Home details" at bounding box center [33, 100] width 39 height 6
